Goal: Task Accomplishment & Management: Complete application form

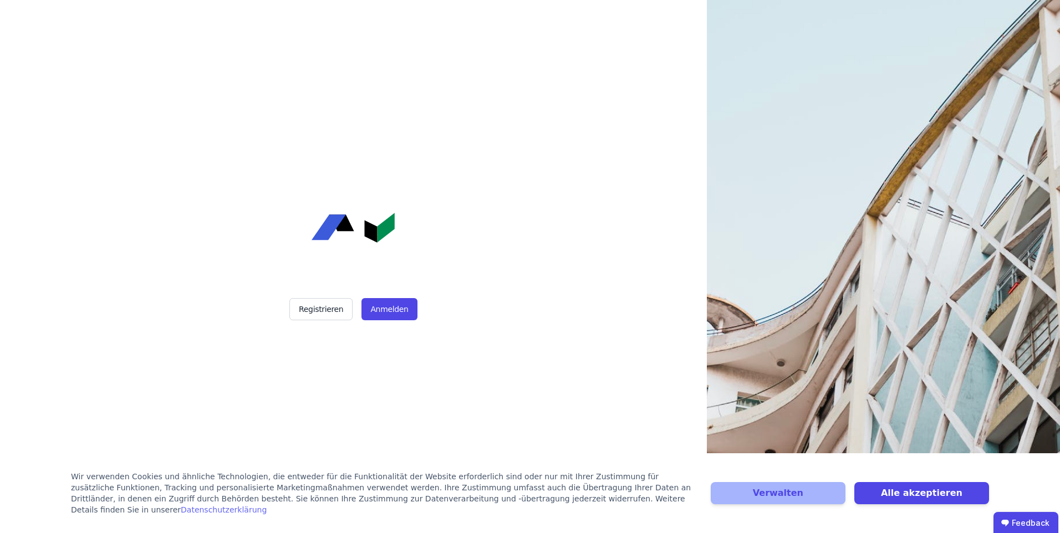
click at [802, 511] on div "Verwalten Alle akzeptieren" at bounding box center [850, 493] width 278 height 44
click at [801, 505] on button "Verwalten" at bounding box center [778, 493] width 135 height 22
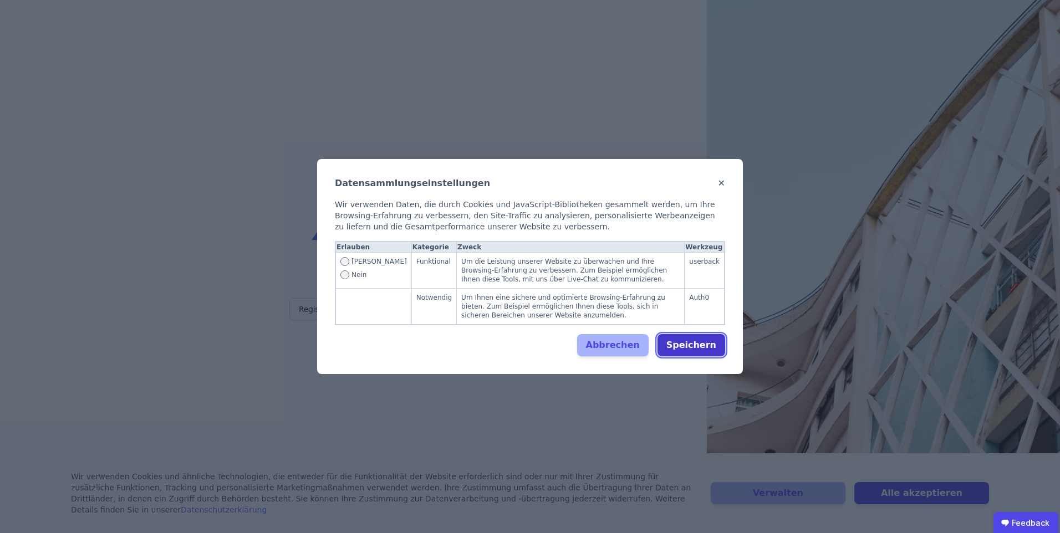
click at [696, 343] on button "Speichern" at bounding box center [692, 345] width 68 height 22
click at [686, 338] on button "Speichern" at bounding box center [692, 345] width 68 height 22
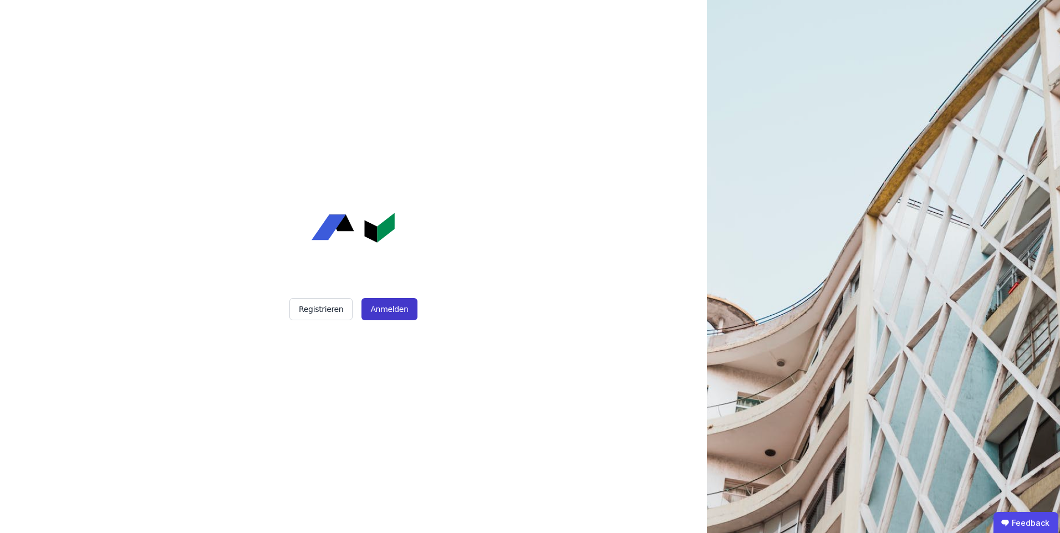
click at [384, 311] on button "Anmelden" at bounding box center [389, 309] width 55 height 22
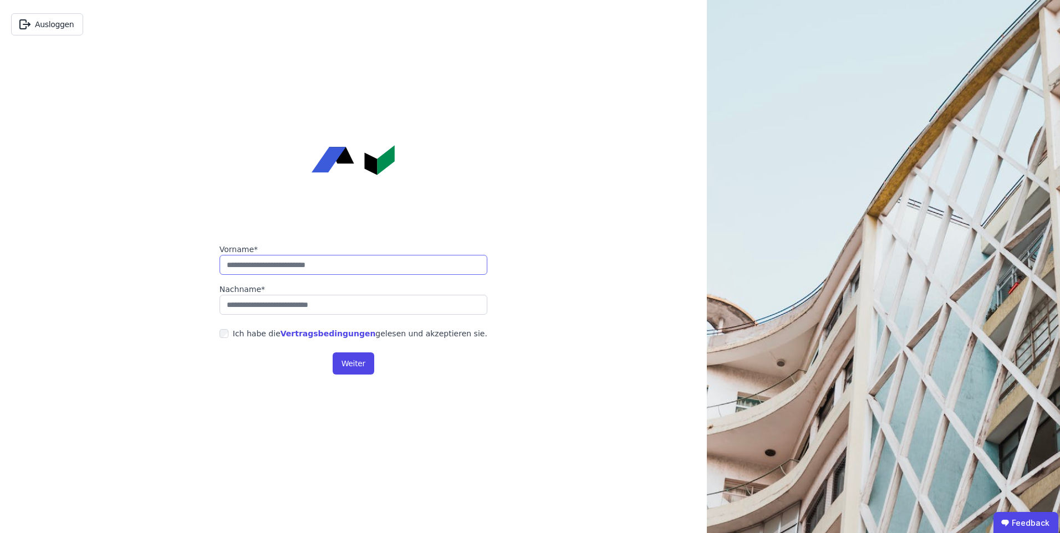
click at [366, 265] on input "string" at bounding box center [354, 265] width 268 height 20
type input "*****"
type input "*******"
click at [344, 365] on button "Weiter" at bounding box center [354, 364] width 42 height 22
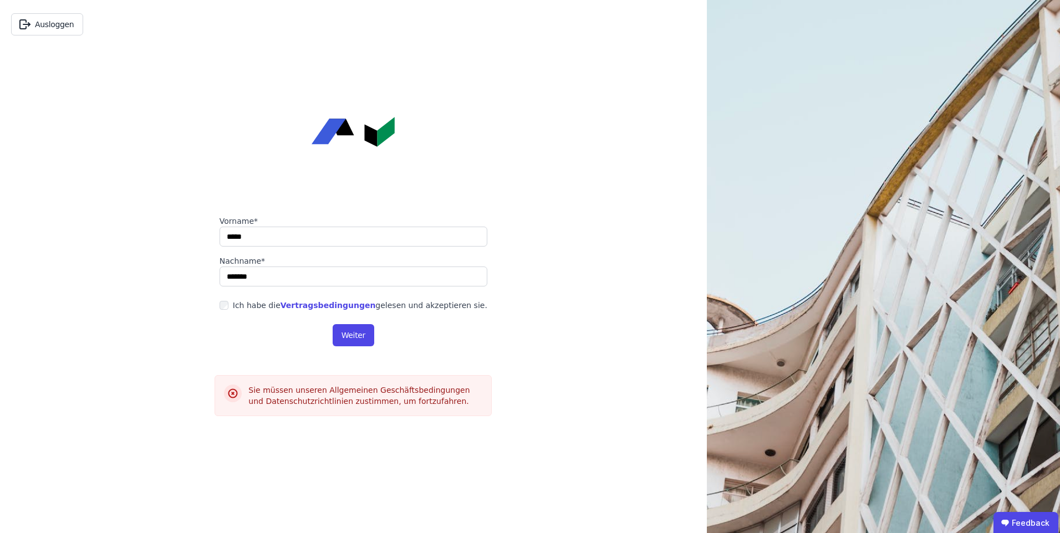
click at [271, 304] on div "Ich habe die Vertragsbedingungen gelesen und akzeptieren sie." at bounding box center [360, 305] width 254 height 11
click at [355, 343] on button "Weiter" at bounding box center [354, 335] width 42 height 22
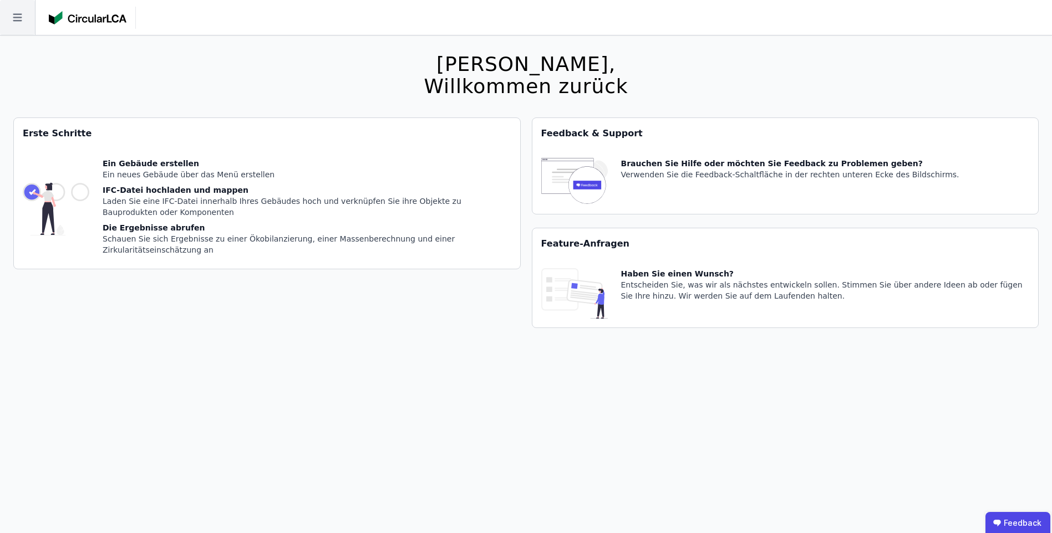
click at [8, 27] on icon at bounding box center [17, 17] width 35 height 35
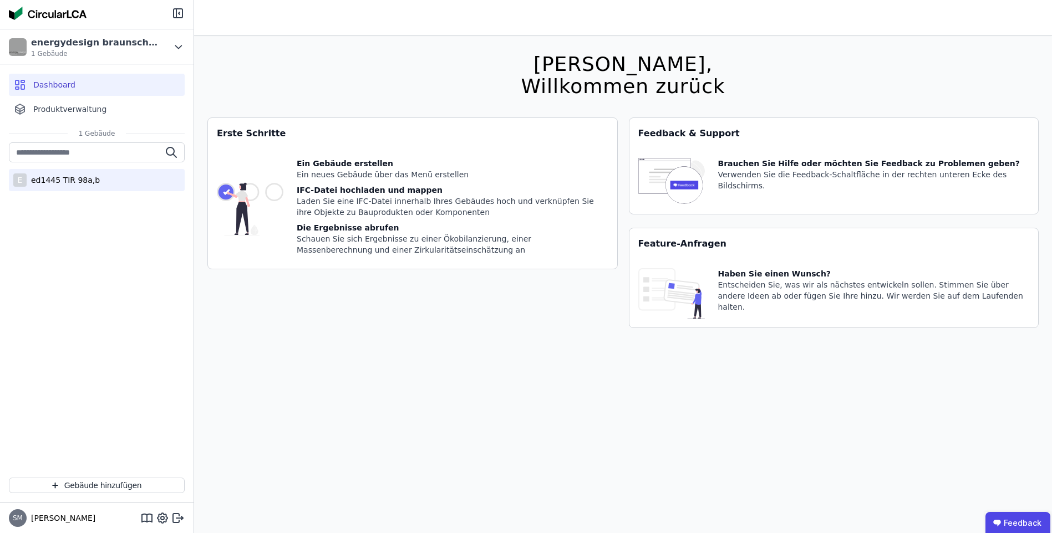
click at [52, 182] on div "ed1445 TIR 98a,b" at bounding box center [63, 180] width 73 height 11
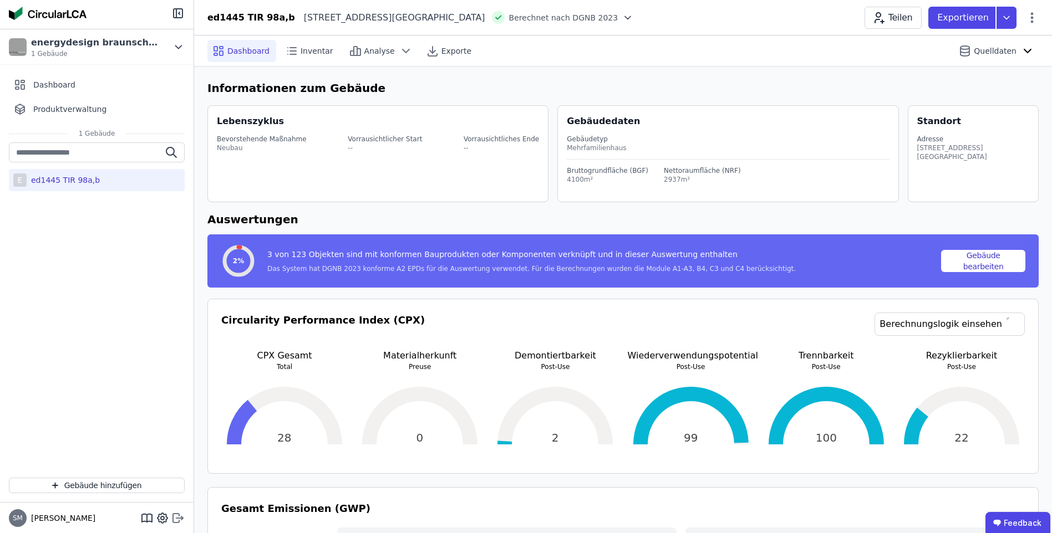
click at [175, 520] on icon at bounding box center [177, 518] width 13 height 13
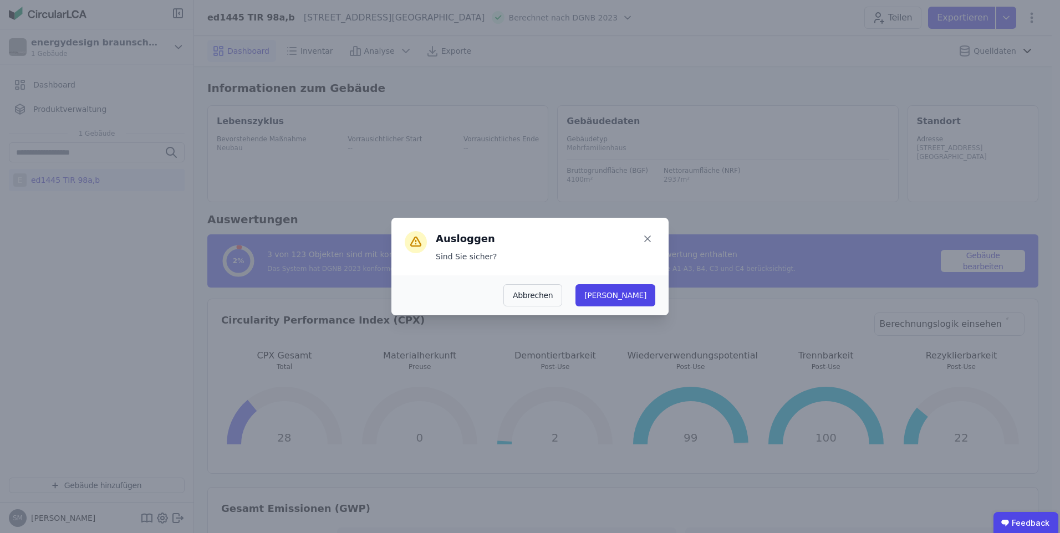
click at [630, 289] on div "Abbrechen Ja" at bounding box center [530, 295] width 251 height 22
click at [637, 293] on button "[PERSON_NAME]" at bounding box center [616, 295] width 80 height 22
